Goal: Information Seeking & Learning: Check status

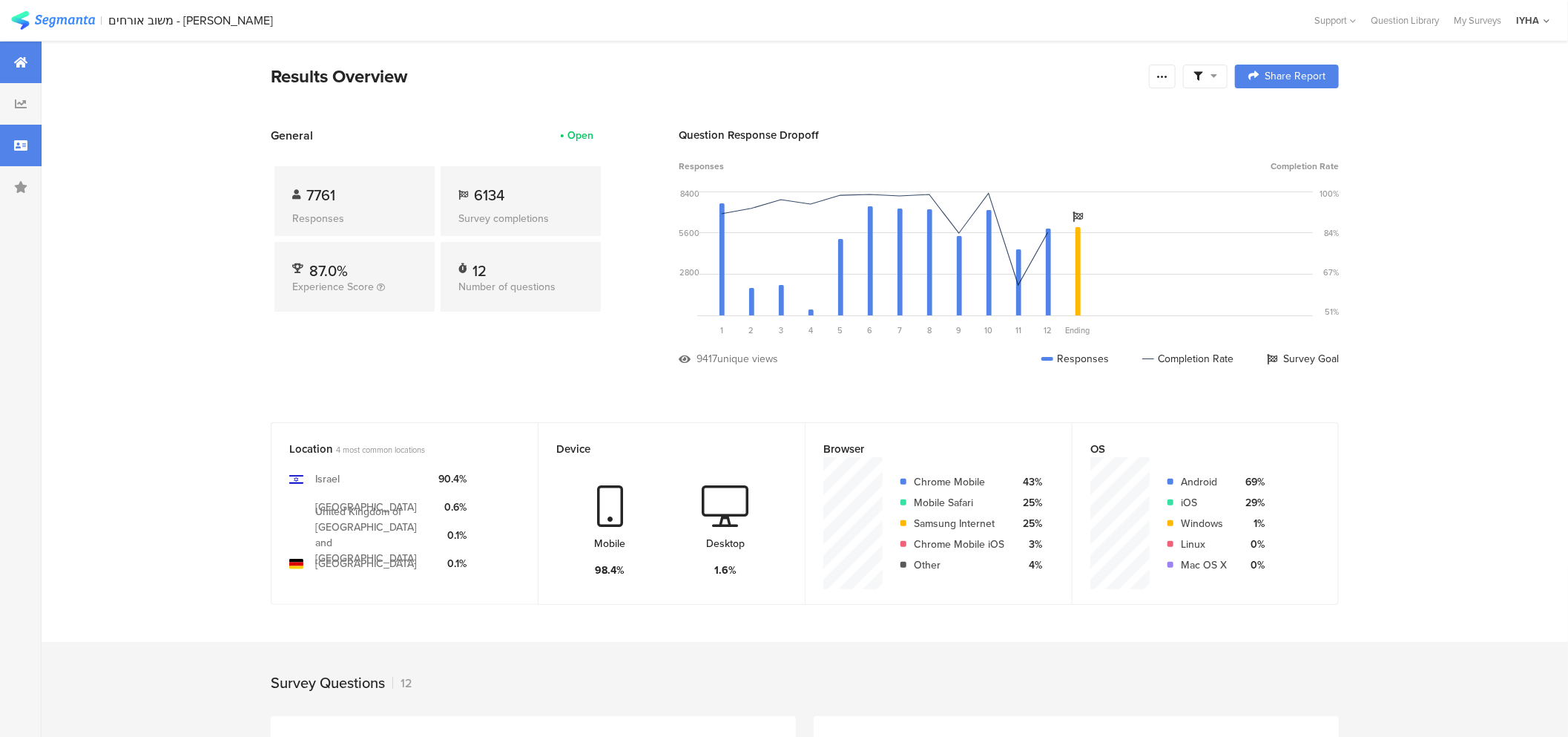
click at [35, 142] on div at bounding box center [21, 146] width 41 height 41
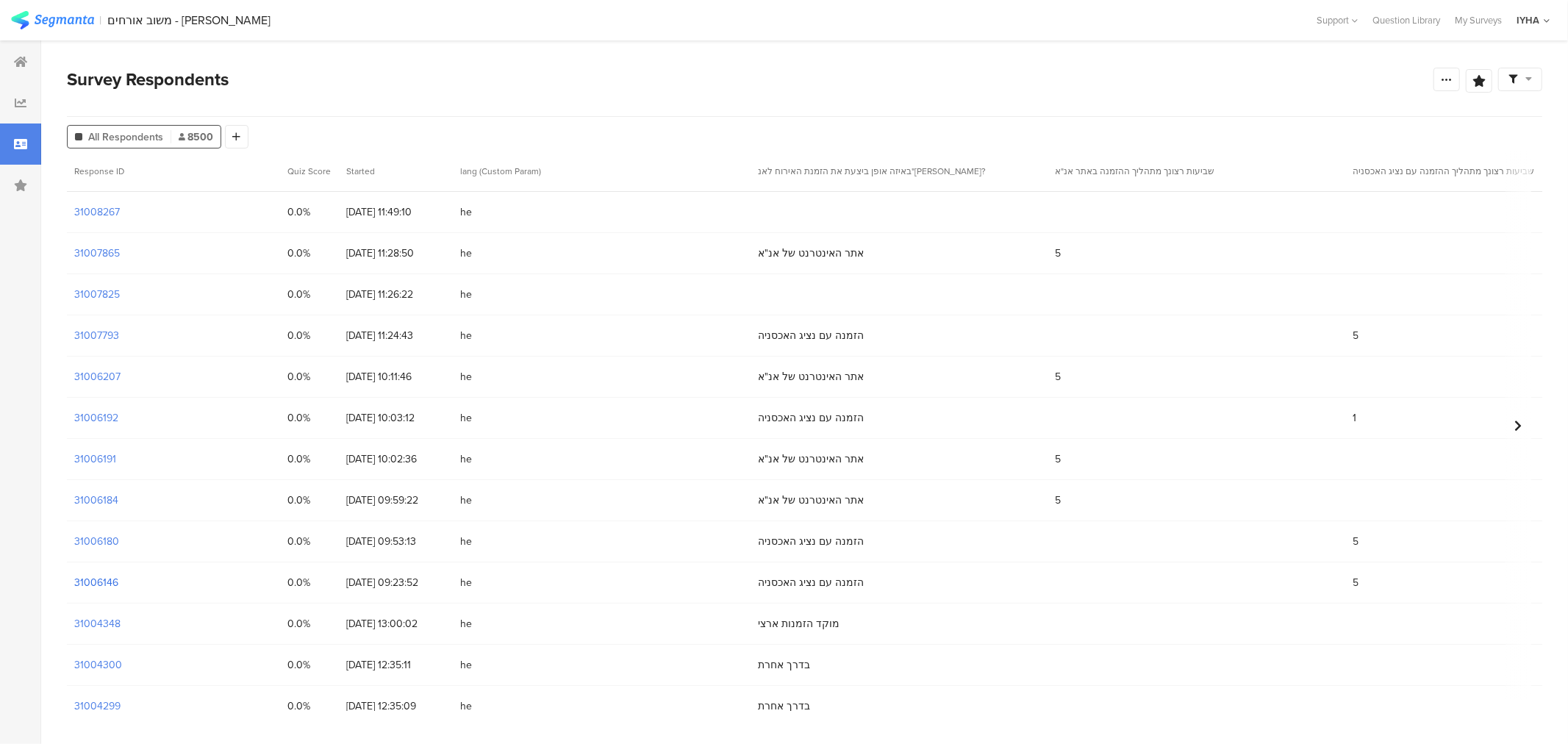
click at [114, 576] on section "31006146" at bounding box center [96, 582] width 44 height 16
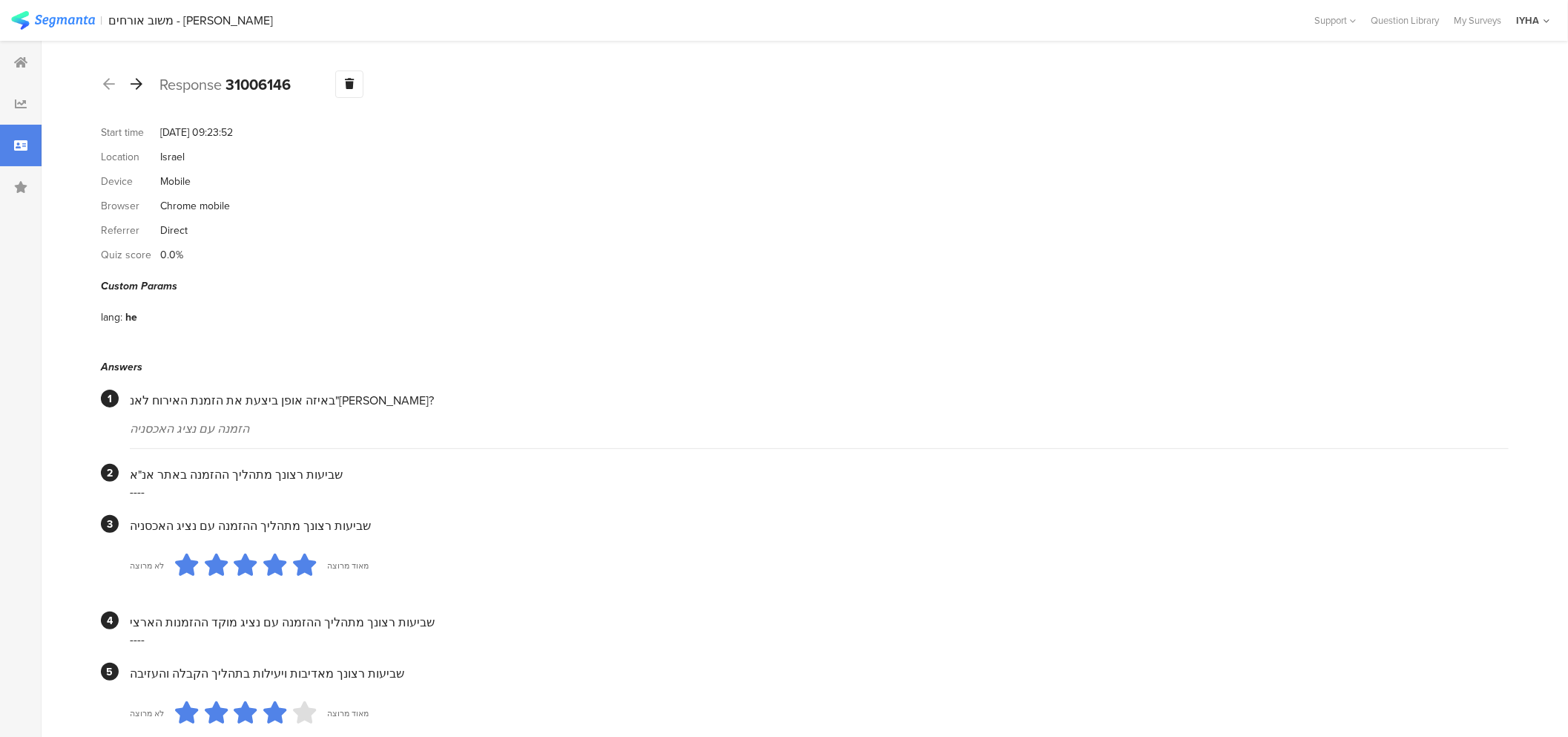
click at [135, 86] on icon at bounding box center [136, 84] width 12 height 13
click at [139, 79] on icon at bounding box center [136, 84] width 12 height 13
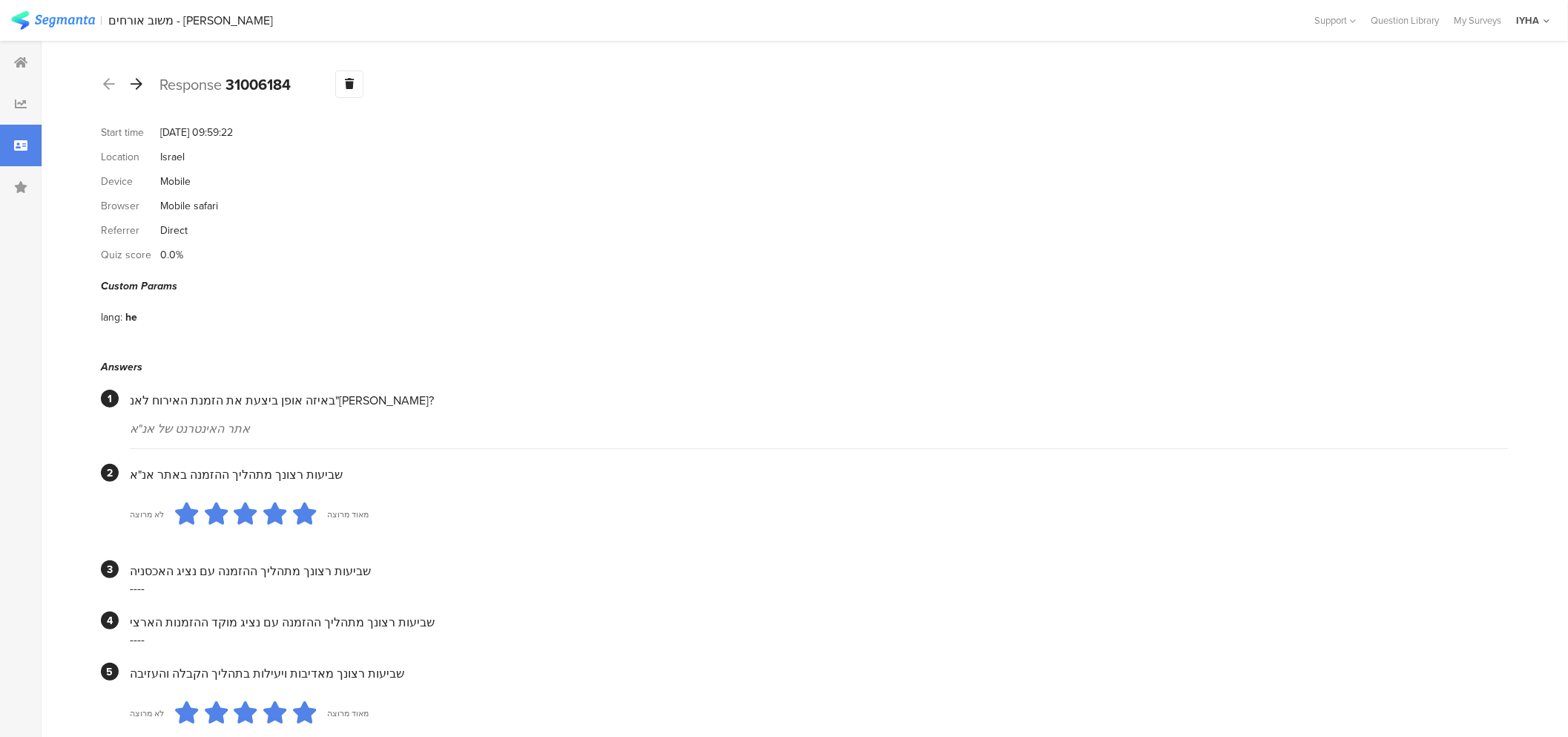
click at [137, 86] on icon at bounding box center [136, 84] width 12 height 13
click at [132, 85] on icon at bounding box center [136, 84] width 12 height 13
click at [139, 89] on icon at bounding box center [136, 84] width 12 height 13
click at [138, 87] on icon at bounding box center [136, 84] width 12 height 13
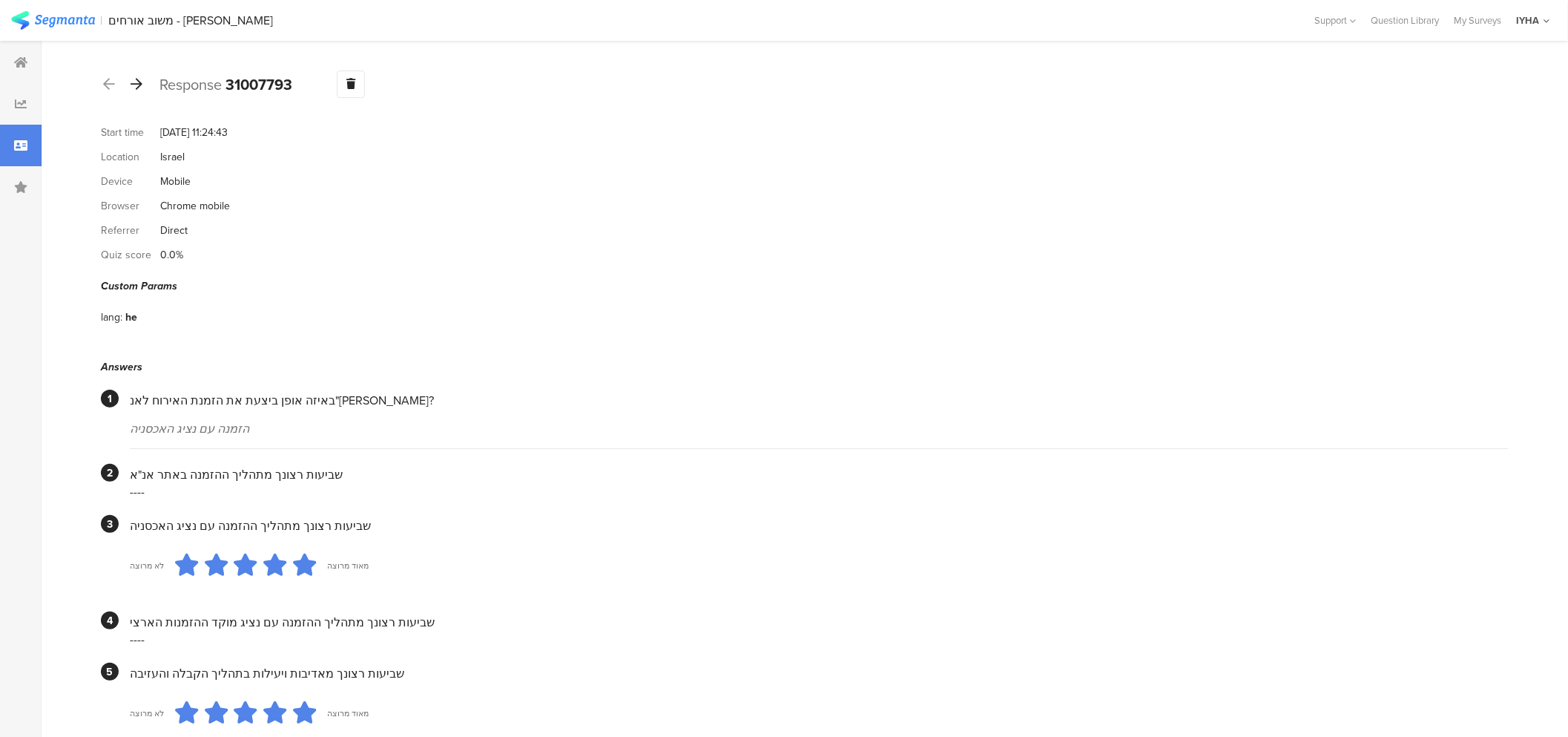
click at [136, 89] on icon at bounding box center [136, 84] width 12 height 13
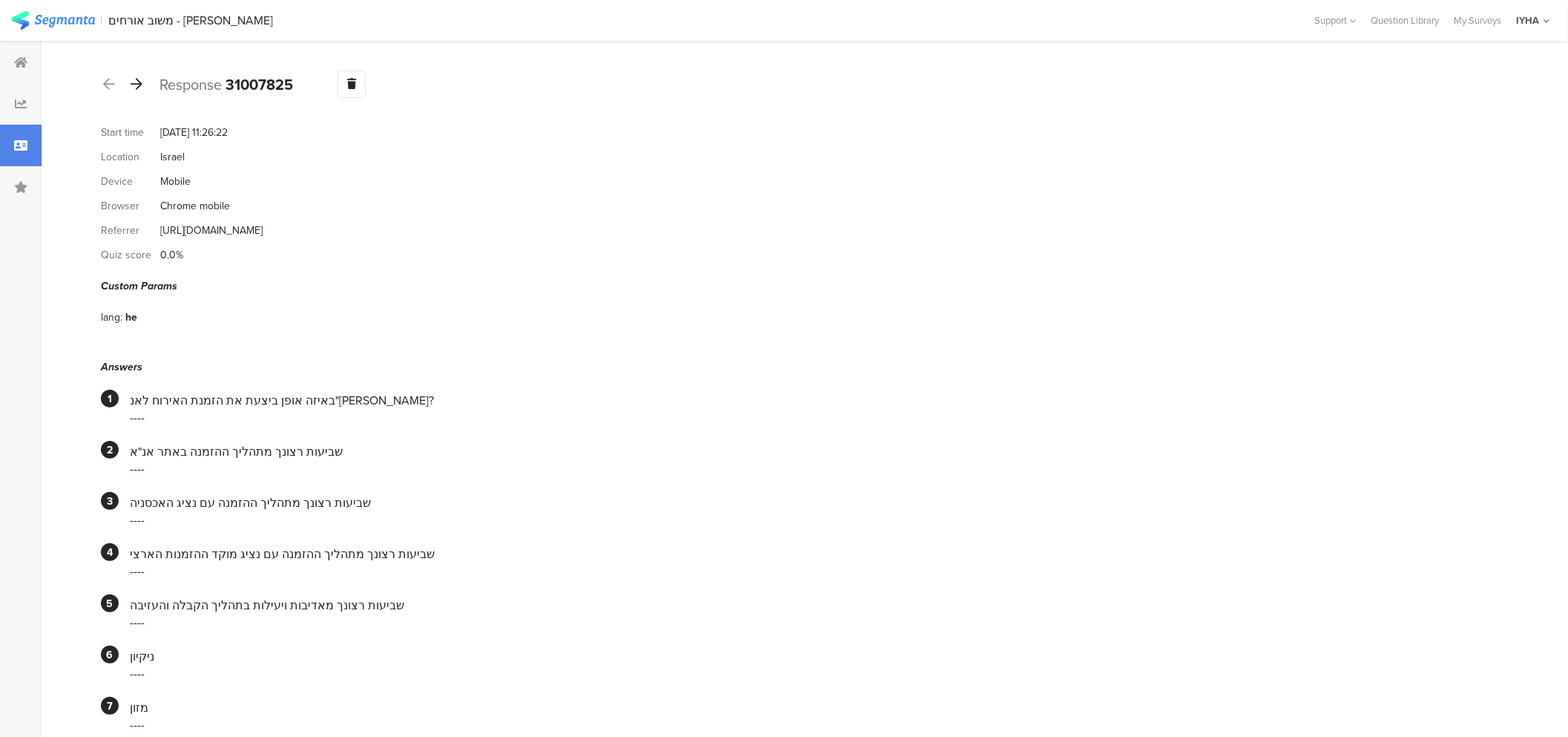
click at [139, 93] on div at bounding box center [136, 84] width 16 height 24
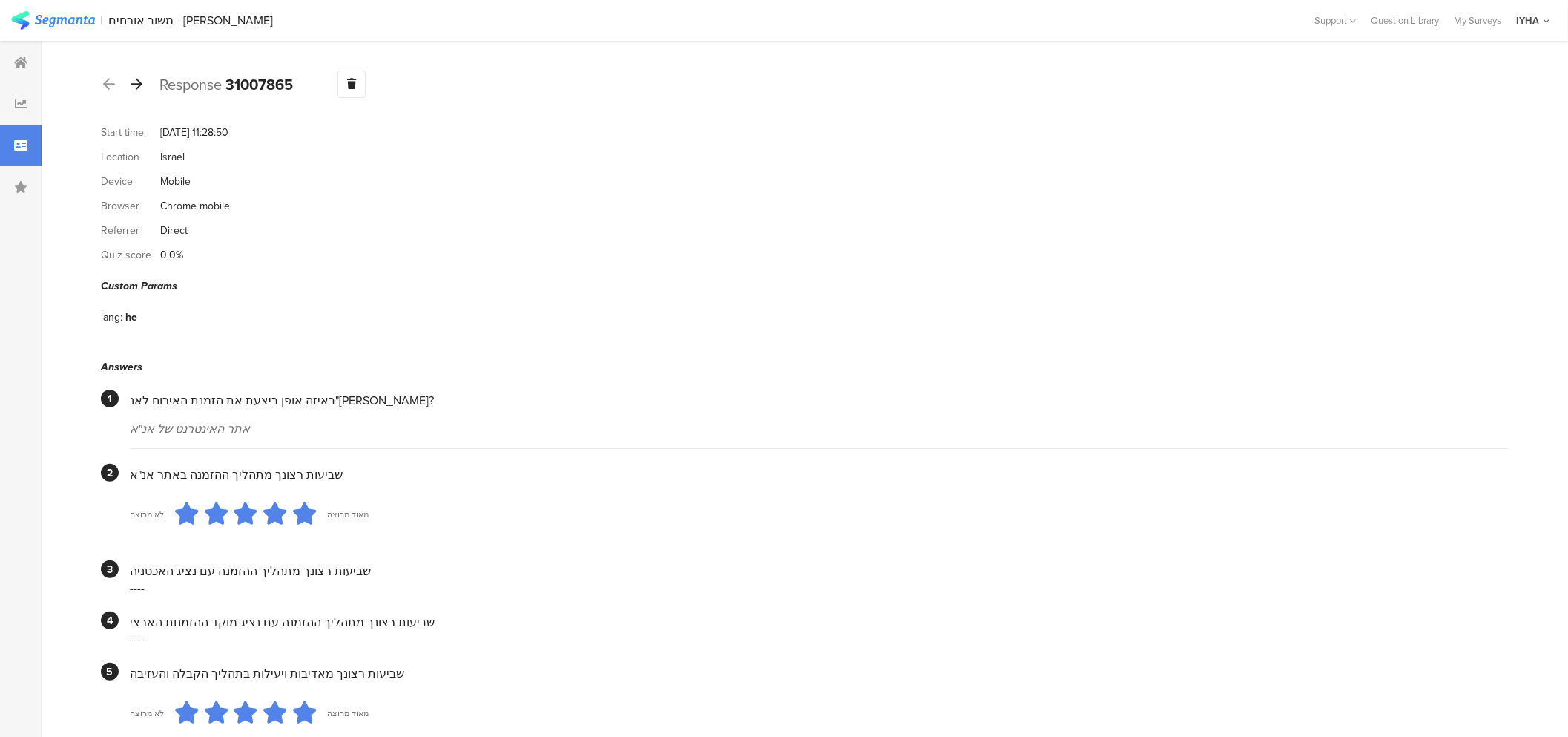
click at [143, 83] on div at bounding box center [136, 84] width 16 height 24
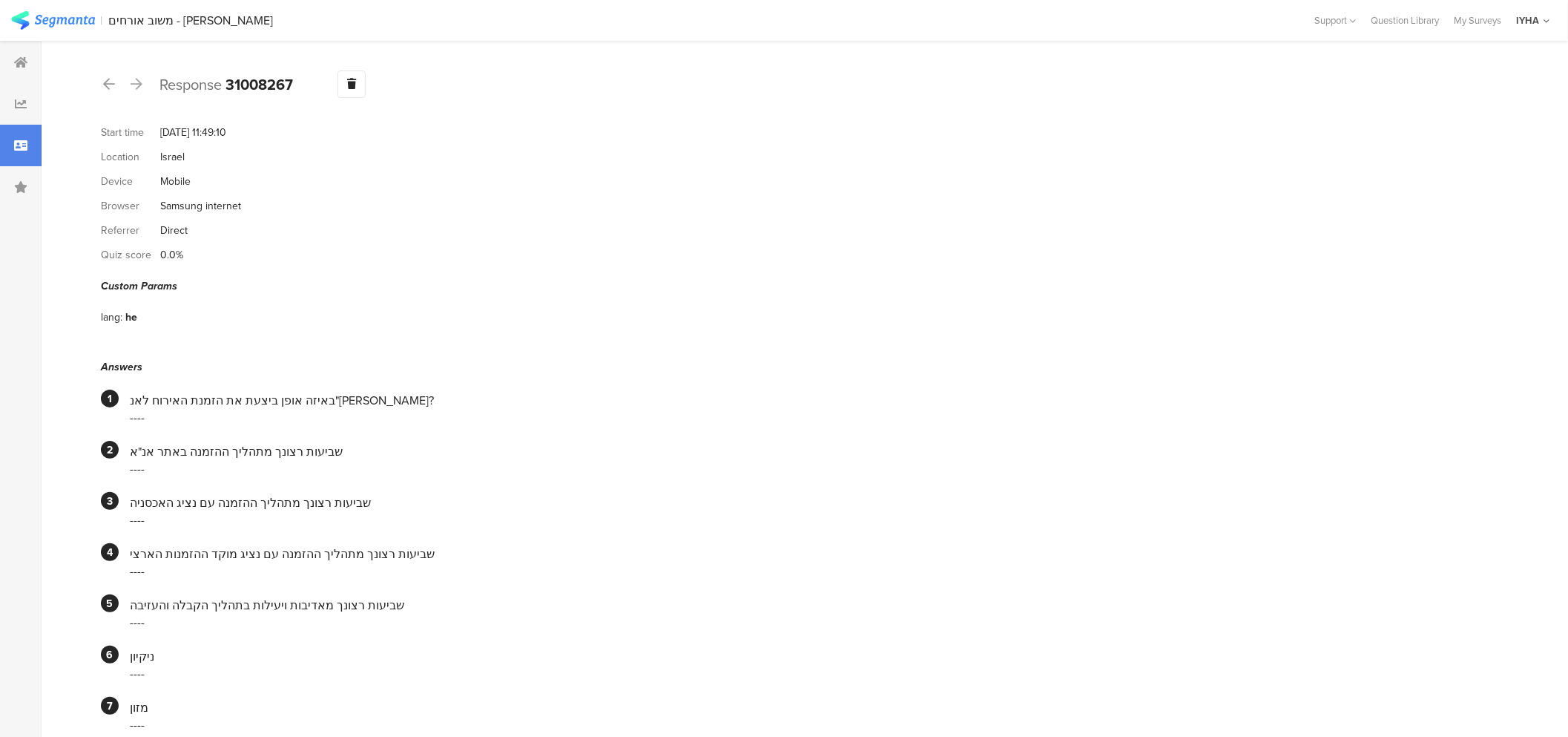
click at [139, 83] on icon at bounding box center [136, 84] width 12 height 13
click at [139, 87] on icon at bounding box center [136, 84] width 12 height 13
drag, startPoint x: 139, startPoint y: 87, endPoint x: 157, endPoint y: 76, distance: 21.1
click at [138, 87] on icon at bounding box center [136, 84] width 12 height 13
